Goal: Navigation & Orientation: Find specific page/section

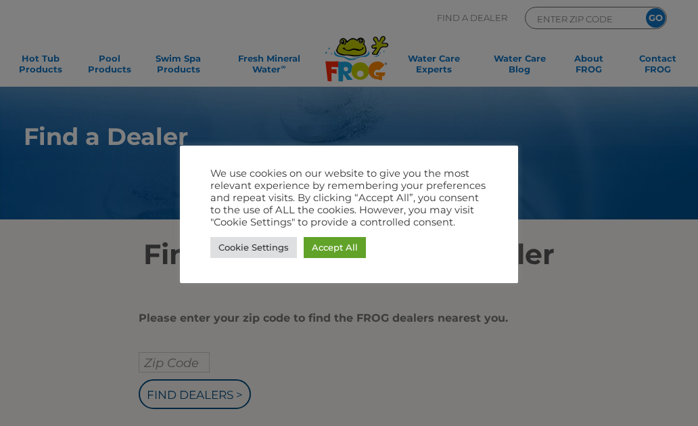
click at [344, 247] on link "Accept All" at bounding box center [335, 247] width 62 height 21
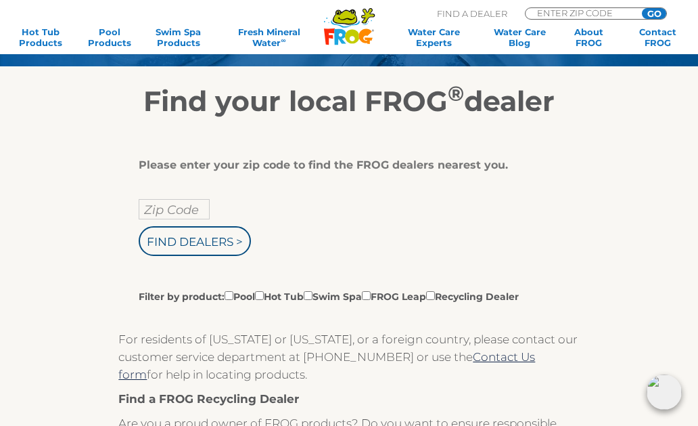
scroll to position [152, 0]
click at [47, 46] on link "Hot Tub Products" at bounding box center [40, 37] width 53 height 22
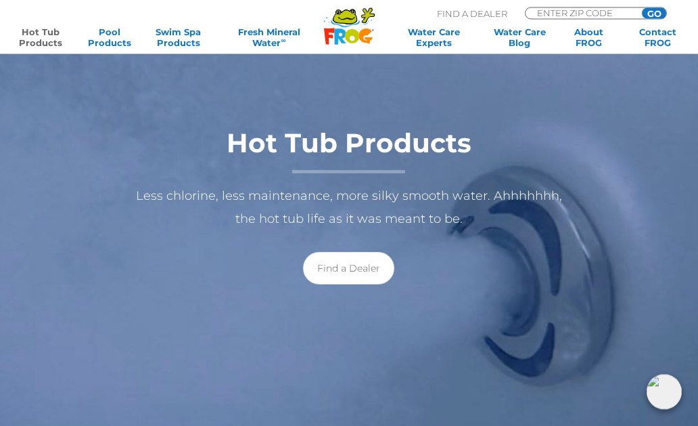
scroll to position [150, 0]
click at [357, 263] on link "Find a Dealer" at bounding box center [348, 268] width 91 height 32
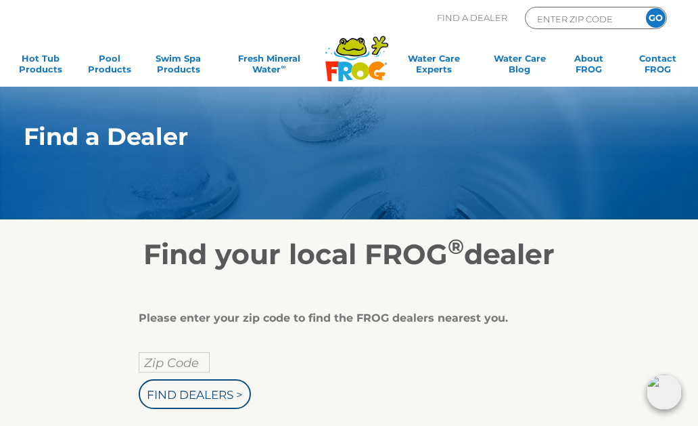
click at [187, 363] on input "Zip Code" at bounding box center [174, 362] width 71 height 20
type input "Zip Code"
click at [194, 364] on input "text" at bounding box center [174, 362] width 71 height 20
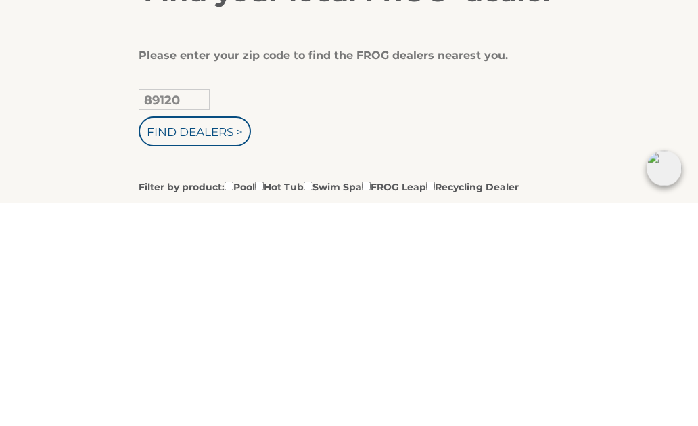
type input "89120"
click at [208, 340] on input "Find Dealers >" at bounding box center [195, 355] width 112 height 30
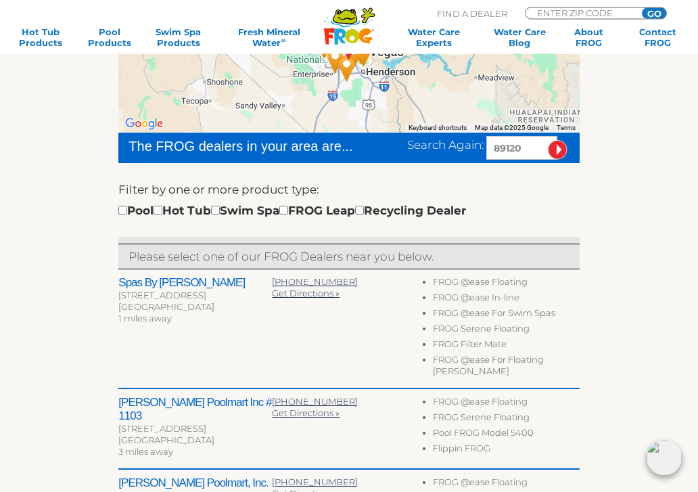
scroll to position [291, 0]
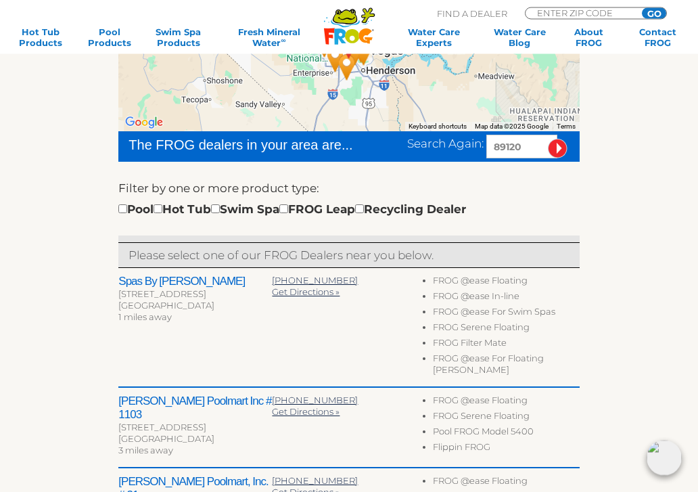
click at [181, 207] on div "Pool Hot Tub Swim Spa FROG Leap Recycling Dealer" at bounding box center [292, 210] width 348 height 18
click at [182, 208] on div "Pool Hot Tub Swim Spa FROG Leap Recycling Dealer" at bounding box center [292, 210] width 348 height 18
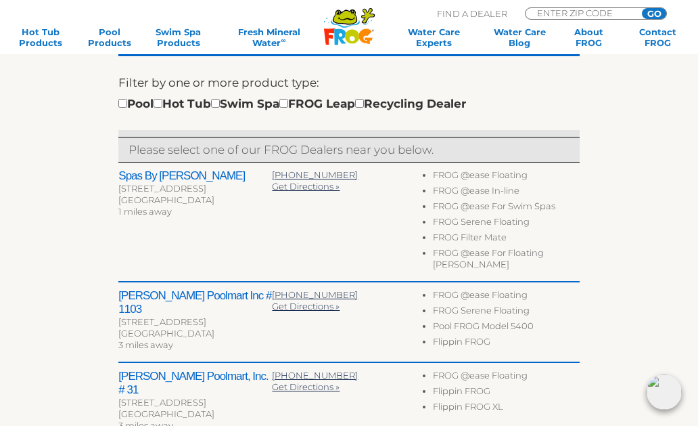
scroll to position [396, 0]
